Goal: Book appointment/travel/reservation

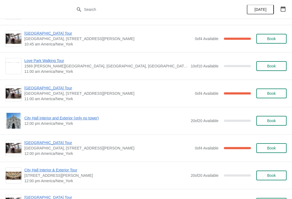
scroll to position [163, 0]
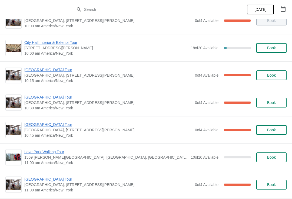
scroll to position [84, 0]
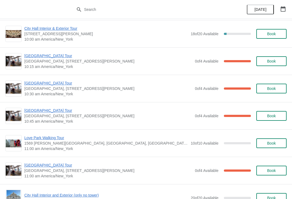
click at [47, 111] on span "[GEOGRAPHIC_DATA] Tour" at bounding box center [108, 110] width 168 height 5
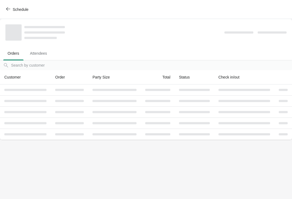
scroll to position [0, 0]
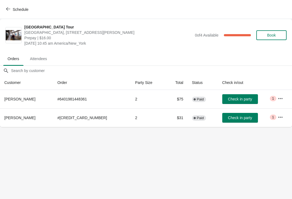
click at [230, 120] on button "Check in party" at bounding box center [240, 118] width 36 height 10
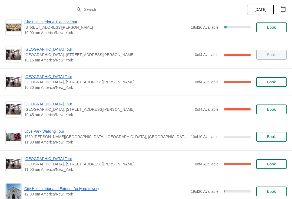
scroll to position [91, 0]
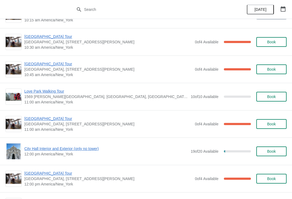
scroll to position [133, 0]
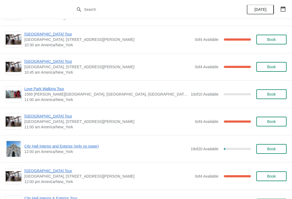
click at [33, 146] on span "City Hall Interior and Exterior (only no tower)" at bounding box center [106, 145] width 164 height 5
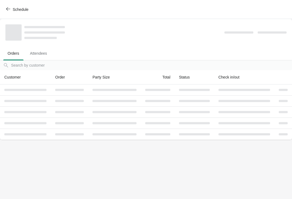
scroll to position [0, 0]
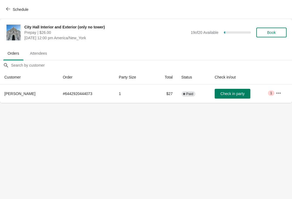
click at [1, 8] on div "Schedule" at bounding box center [146, 9] width 292 height 19
click at [3, 12] on button "Schedule" at bounding box center [18, 10] width 30 height 10
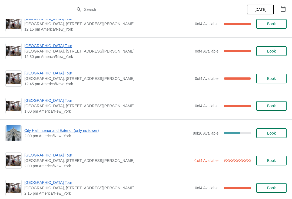
scroll to position [341, 0]
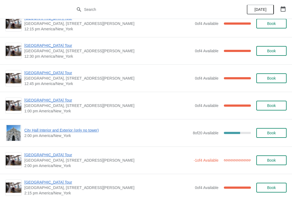
click at [22, 125] on div "City Hall Interior and Exterior (only no tower) 2:00 pm America/New_York 8 of 2…" at bounding box center [145, 133] width 281 height 16
click at [28, 132] on span "City Hall Interior and Exterior (only no tower)" at bounding box center [107, 129] width 166 height 5
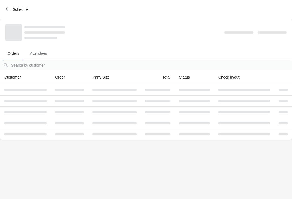
scroll to position [0, 0]
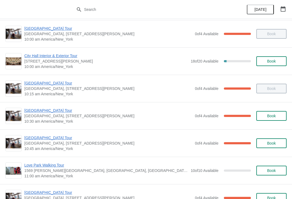
scroll to position [62, 0]
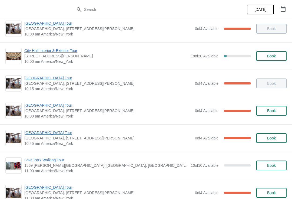
click at [40, 135] on span "[GEOGRAPHIC_DATA] Tour" at bounding box center [108, 132] width 168 height 5
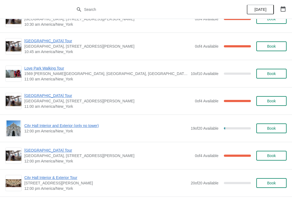
scroll to position [159, 0]
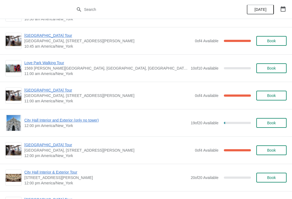
click at [45, 90] on span "[GEOGRAPHIC_DATA] Tour" at bounding box center [108, 89] width 168 height 5
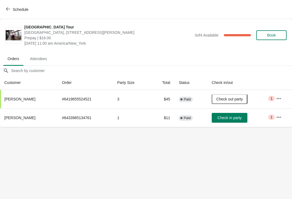
click at [11, 5] on button "Schedule" at bounding box center [18, 10] width 30 height 10
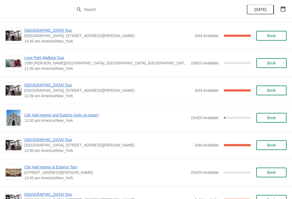
scroll to position [164, 0]
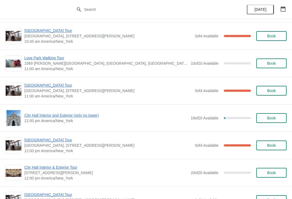
click at [45, 86] on span "[GEOGRAPHIC_DATA] Tour" at bounding box center [108, 85] width 168 height 5
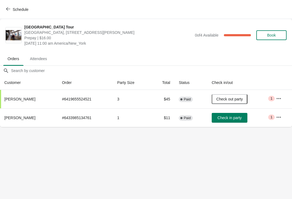
scroll to position [0, 0]
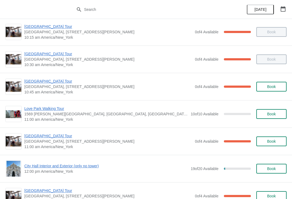
scroll to position [113, 0]
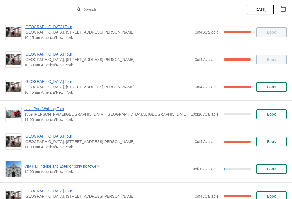
click at [38, 81] on span "[GEOGRAPHIC_DATA] Tour" at bounding box center [108, 81] width 168 height 5
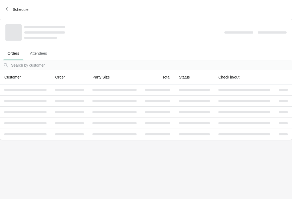
scroll to position [0, 0]
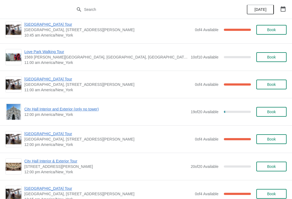
scroll to position [181, 0]
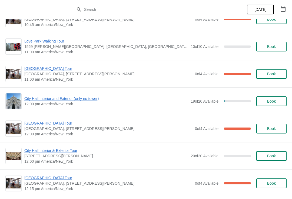
click at [81, 99] on span "City Hall Interior and Exterior (only no tower)" at bounding box center [106, 98] width 164 height 5
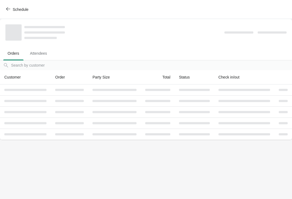
scroll to position [0, 0]
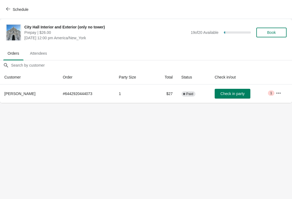
click at [268, 28] on button "Book" at bounding box center [272, 33] width 30 height 10
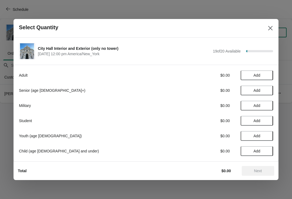
click at [262, 89] on span "Add" at bounding box center [257, 90] width 23 height 4
click at [273, 22] on div "Select Quantity" at bounding box center [146, 28] width 265 height 19
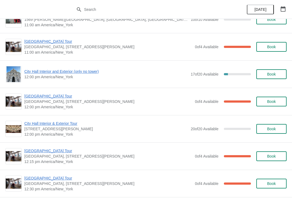
scroll to position [207, 0]
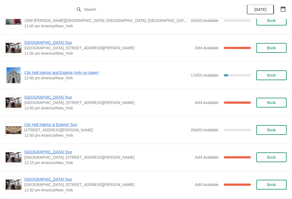
click at [33, 103] on span "[GEOGRAPHIC_DATA], [STREET_ADDRESS][PERSON_NAME]" at bounding box center [108, 102] width 168 height 5
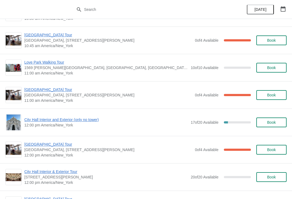
scroll to position [155, 0]
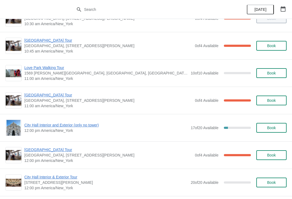
click at [37, 97] on span "[GEOGRAPHIC_DATA] Tour" at bounding box center [108, 94] width 168 height 5
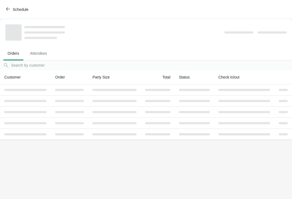
scroll to position [0, 0]
